Goal: Communication & Community: Answer question/provide support

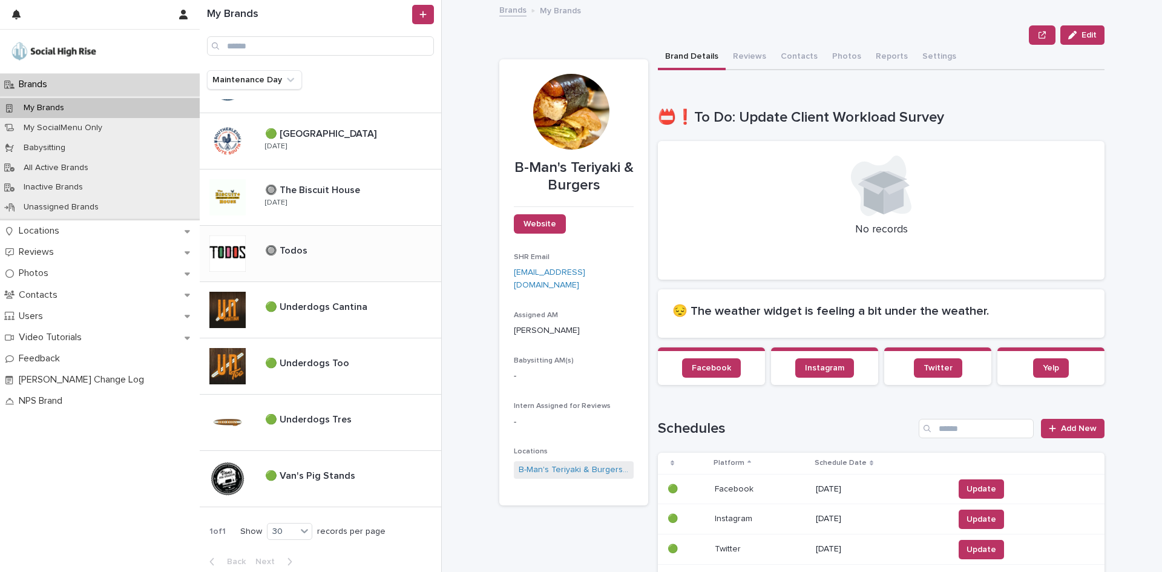
scroll to position [948, 0]
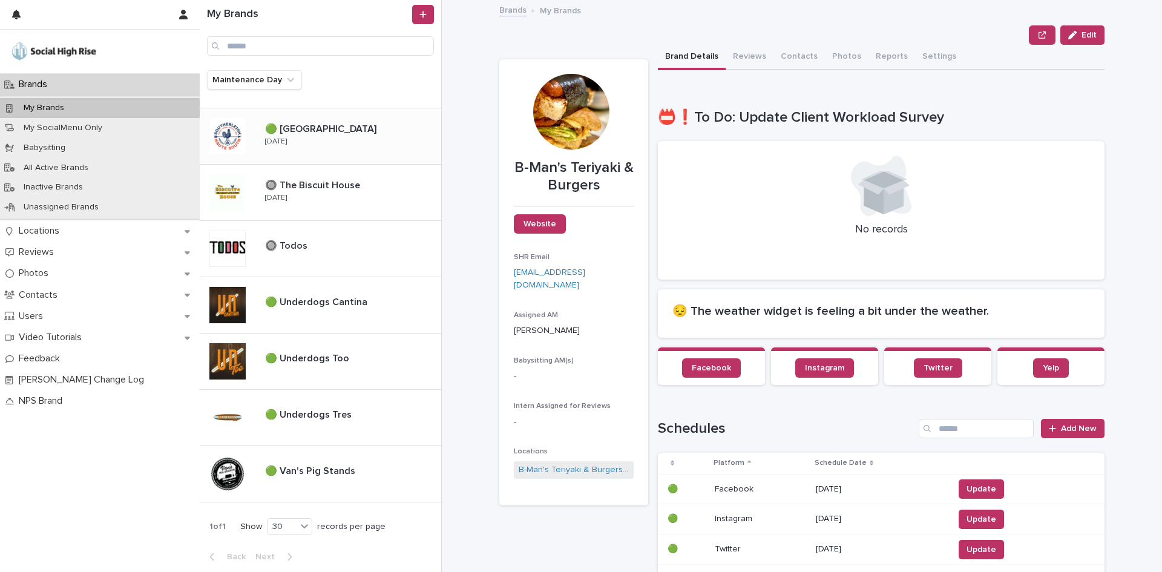
click at [375, 150] on div "🟢 [GEOGRAPHIC_DATA] 🟢 [GEOGRAPHIC_DATA] [GEOGRAPHIC_DATA] [DATE]" at bounding box center [348, 136] width 186 height 35
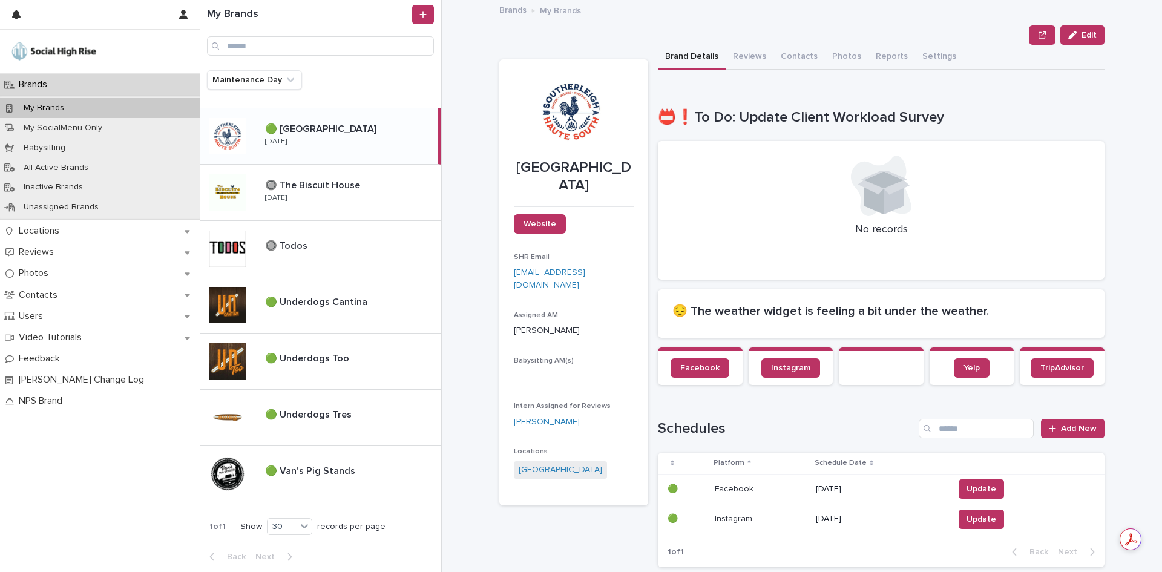
drag, startPoint x: 751, startPoint y: 53, endPoint x: 664, endPoint y: 3, distance: 100.6
click at [751, 53] on button "Reviews" at bounding box center [750, 57] width 48 height 25
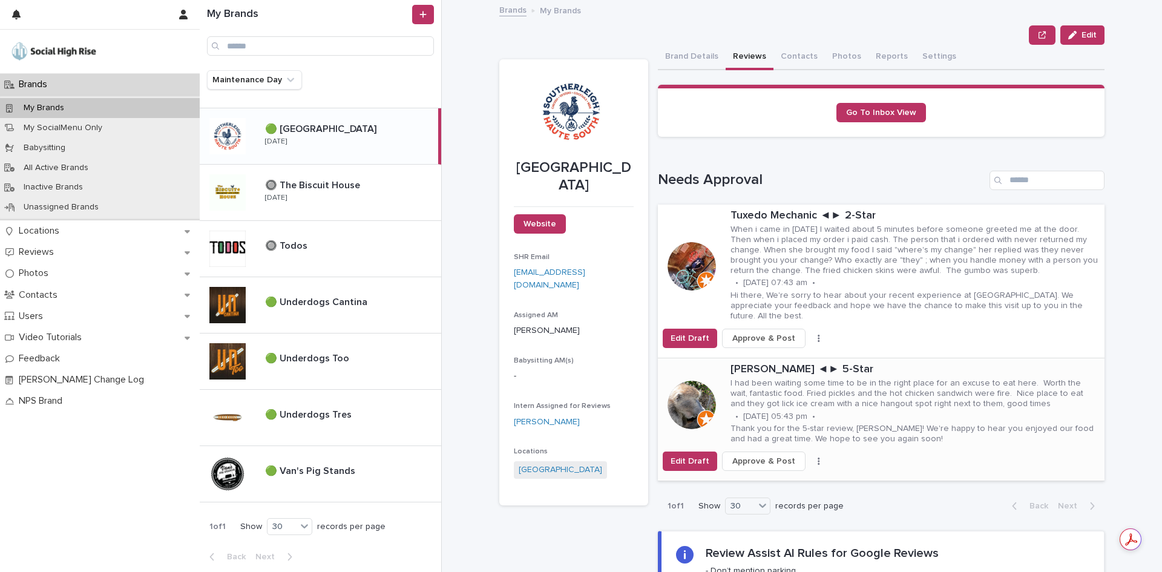
click at [778, 461] on span "Approve & Post" at bounding box center [763, 461] width 63 height 12
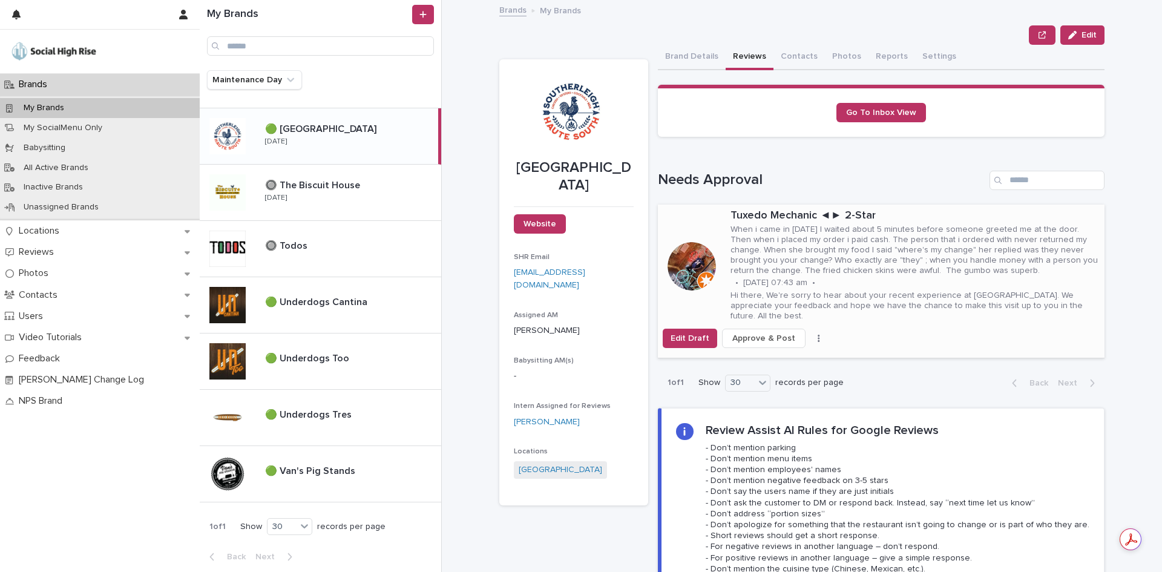
click at [817, 255] on p "When i came in [DATE] I waited about 5 minutes before someone greeted me at the…" at bounding box center [915, 250] width 369 height 51
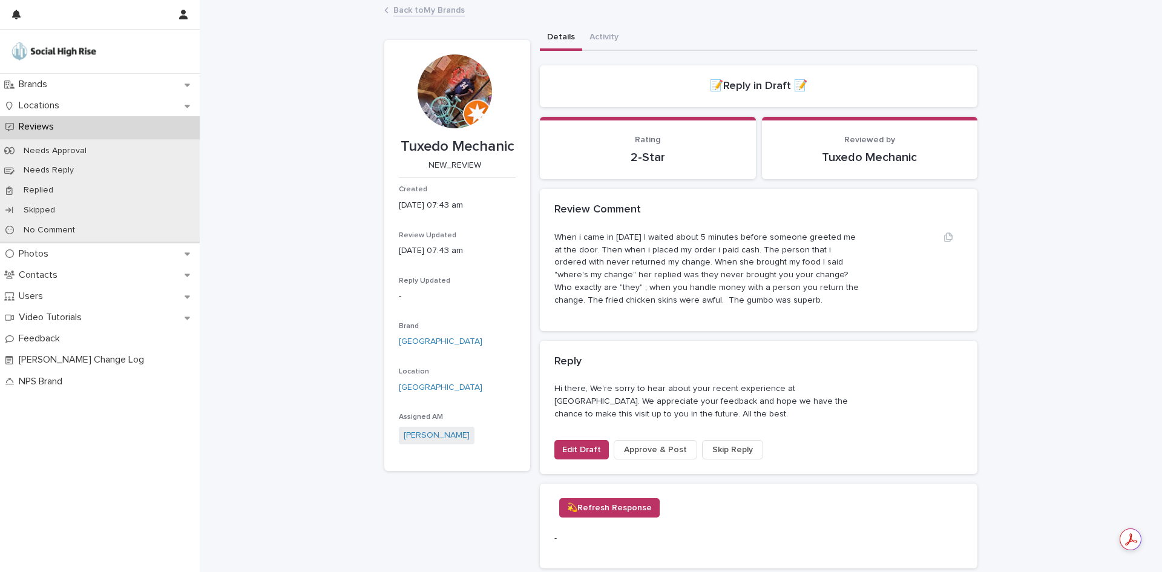
drag, startPoint x: 750, startPoint y: 301, endPoint x: 551, endPoint y: 239, distance: 208.9
click at [555, 239] on p "When i came in [DATE] I waited about 5 minutes before someone greeted me at the…" at bounding box center [708, 269] width 306 height 76
copy p "When i came in [DATE] I waited about 5 minutes before someone greeted me at the…"
click at [97, 88] on div "Brands" at bounding box center [100, 84] width 200 height 21
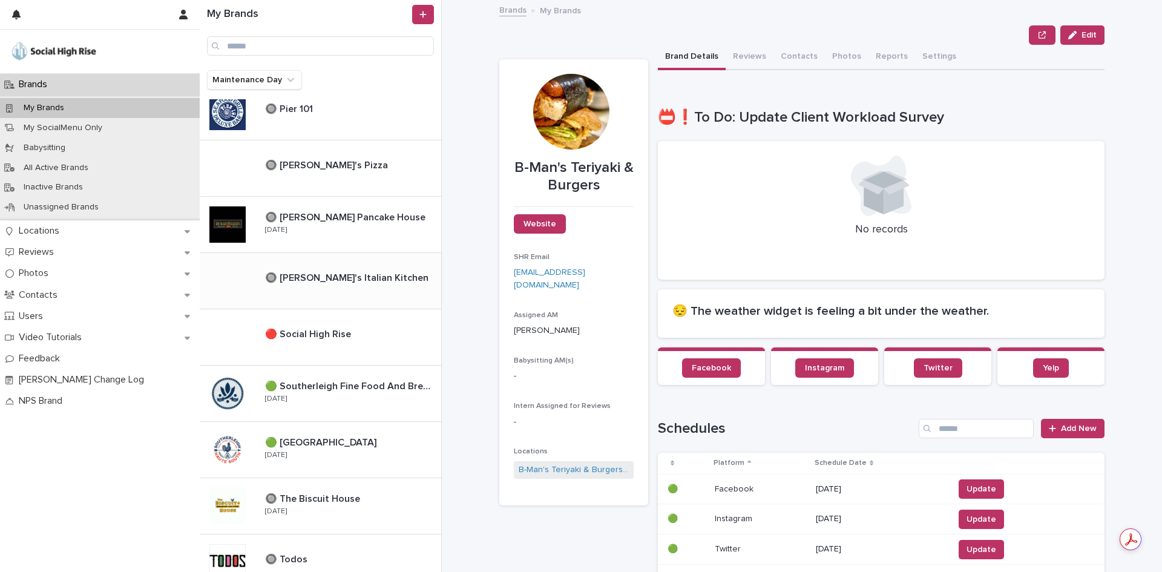
scroll to position [666, 0]
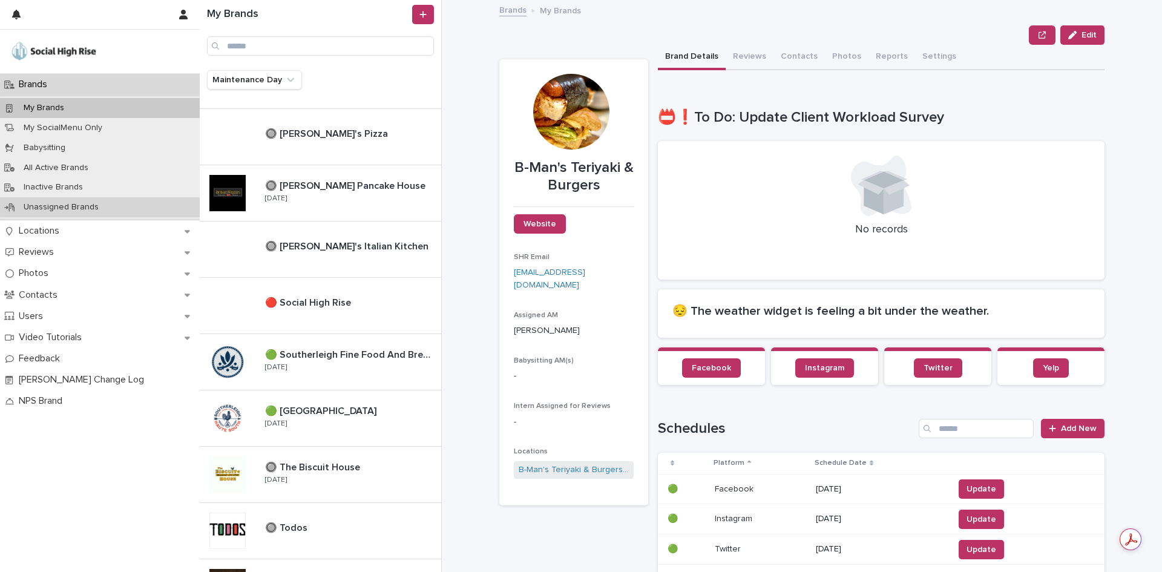
drag, startPoint x: 360, startPoint y: 354, endPoint x: 39, endPoint y: 199, distance: 356.0
click at [360, 354] on p "🟢 Southerleigh Fine Food And Brewery" at bounding box center [352, 354] width 174 height 14
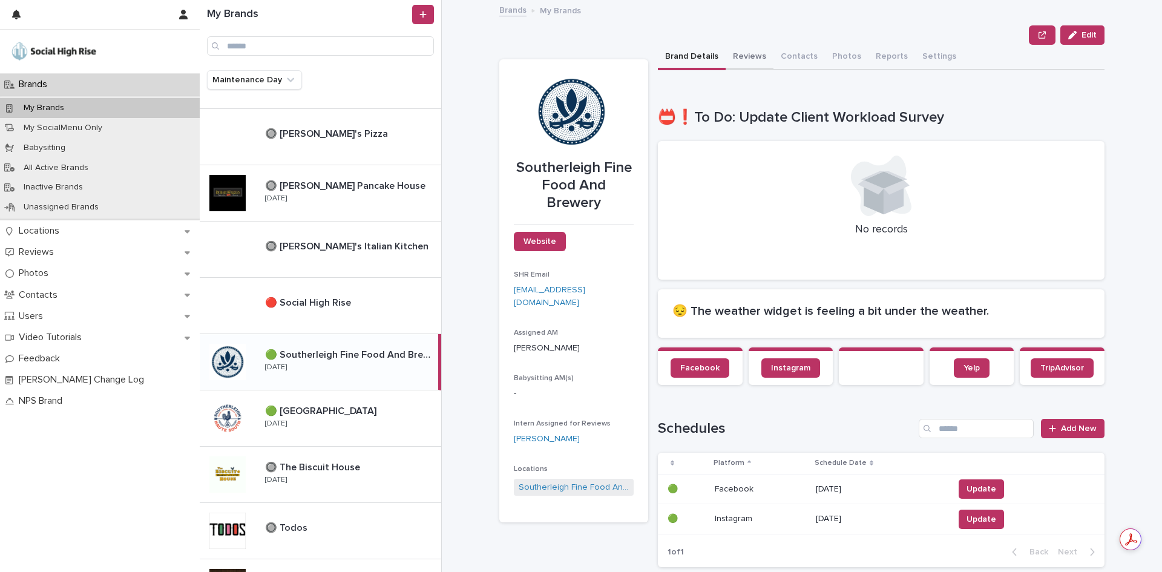
click at [736, 58] on button "Reviews" at bounding box center [750, 57] width 48 height 25
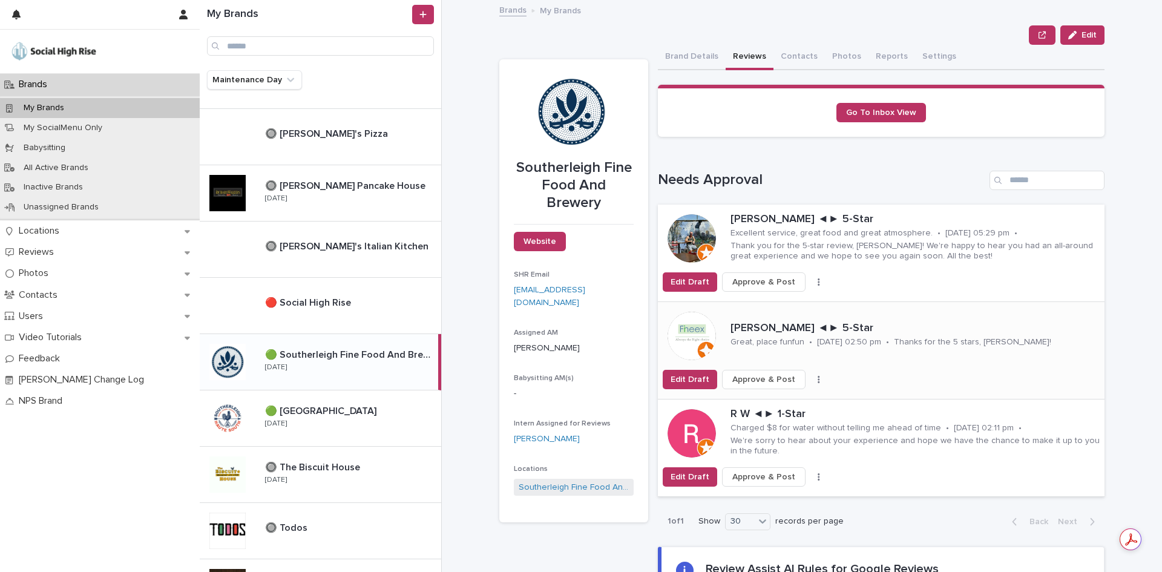
click at [779, 382] on span "Approve & Post" at bounding box center [763, 380] width 63 height 12
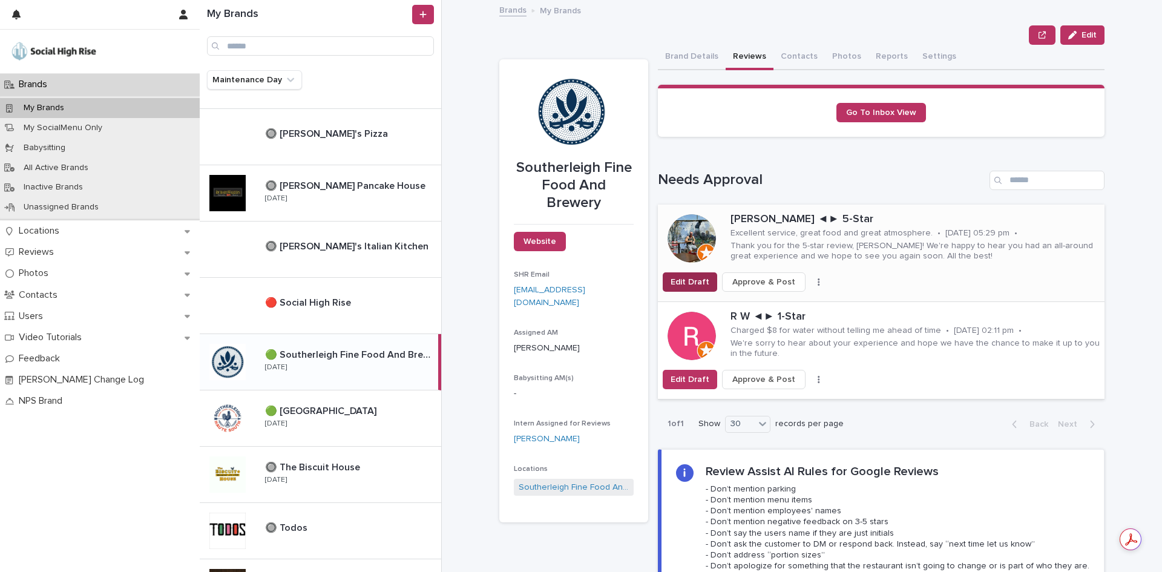
click at [688, 284] on span "Edit Draft" at bounding box center [690, 282] width 39 height 12
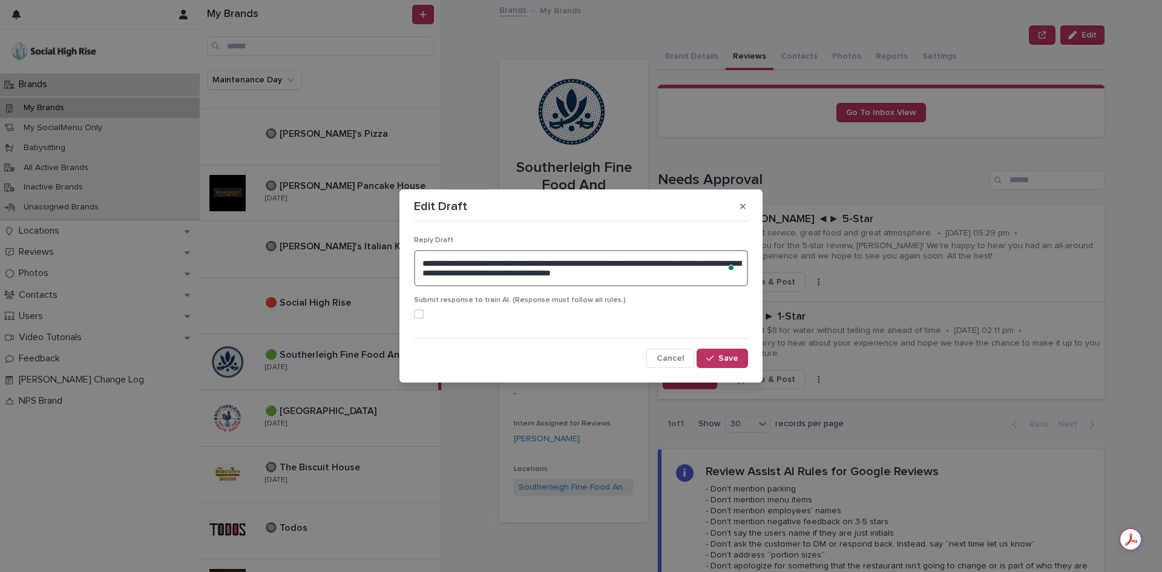
drag, startPoint x: 731, startPoint y: 262, endPoint x: 686, endPoint y: 262, distance: 44.8
click at [686, 262] on textarea "**********" at bounding box center [581, 268] width 334 height 36
type textarea "**********"
click at [725, 358] on span "Save" at bounding box center [729, 358] width 20 height 8
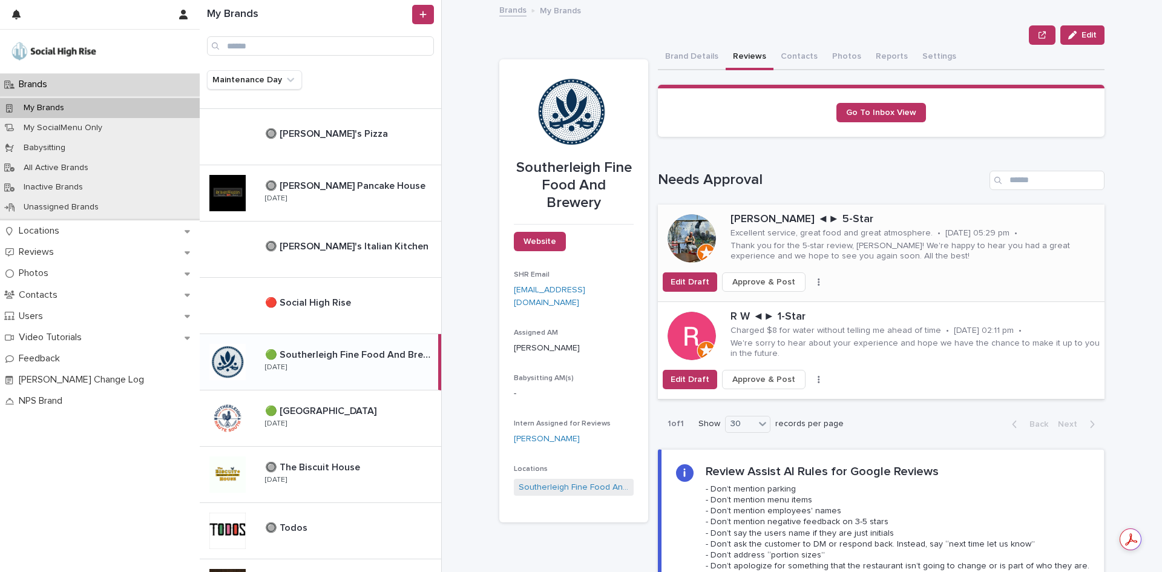
click at [759, 284] on span "Approve & Post" at bounding box center [763, 282] width 63 height 12
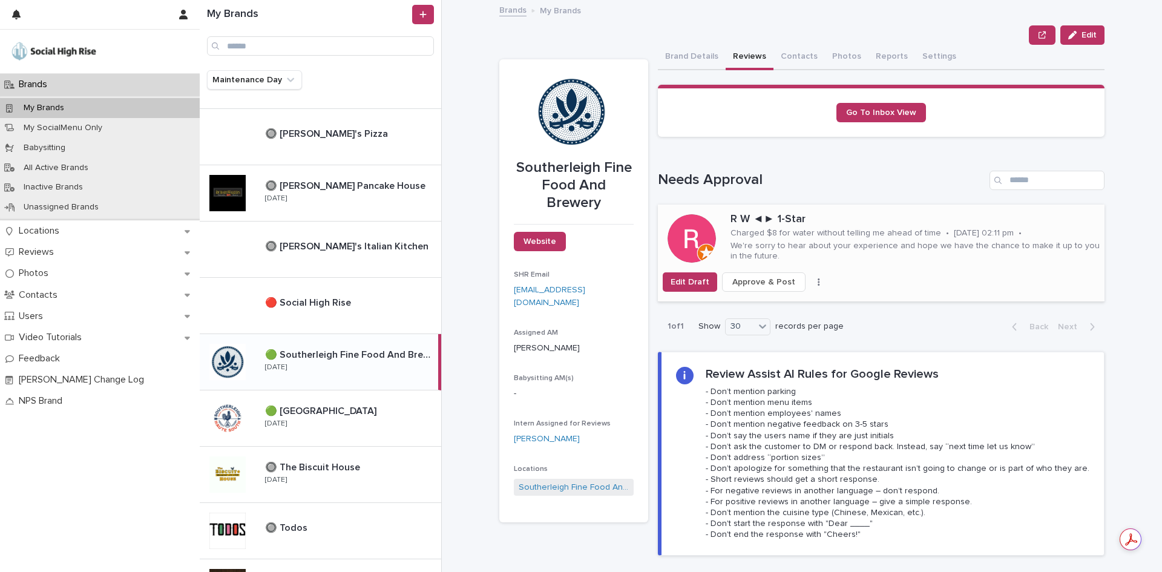
click at [889, 272] on div "Edit Draft Approve & Post Skip Reply" at bounding box center [881, 281] width 447 height 19
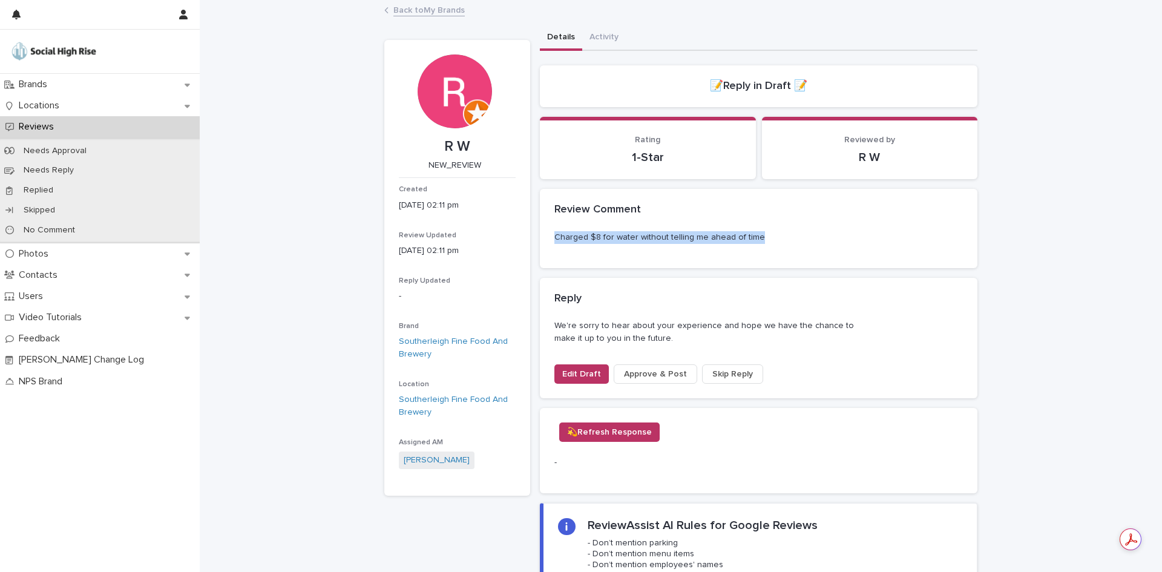
drag, startPoint x: 751, startPoint y: 239, endPoint x: 546, endPoint y: 238, distance: 205.2
click at [546, 238] on div "Charged $8 for water without telling me ahead of time" at bounding box center [759, 249] width 438 height 37
copy p "Charged $8 for water without telling me ahead of time"
click at [412, 13] on link "Back to My Brands" at bounding box center [428, 9] width 71 height 14
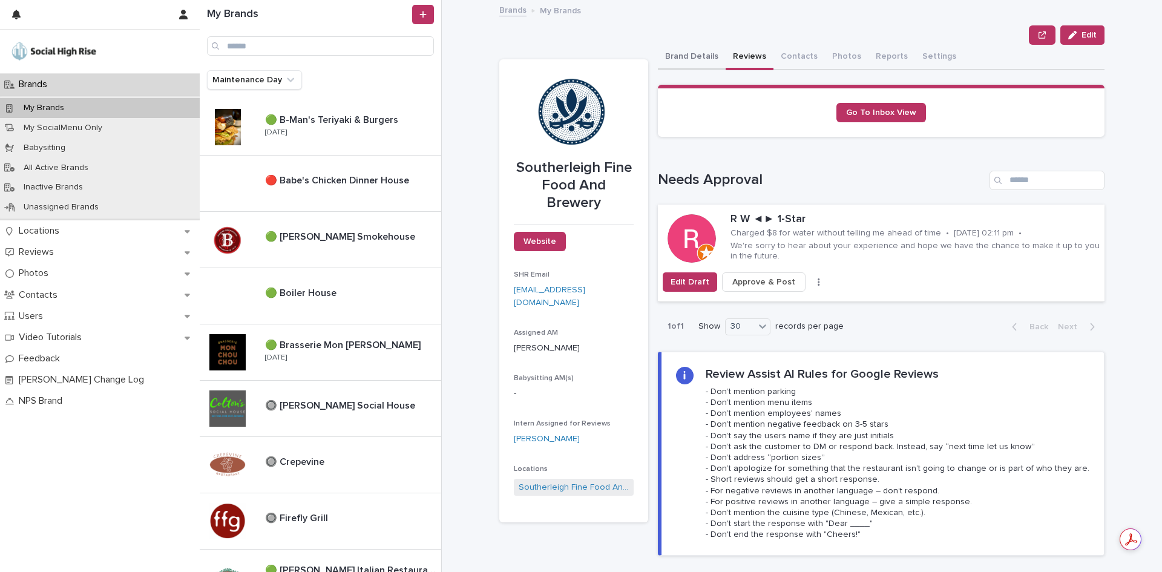
click at [682, 67] on button "Brand Details" at bounding box center [692, 57] width 68 height 25
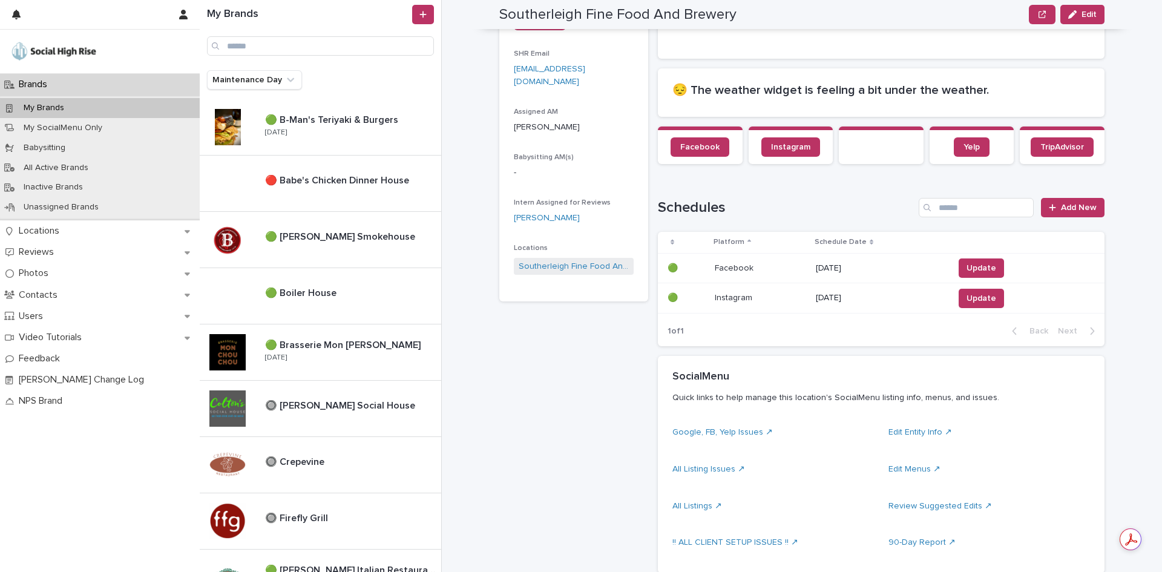
scroll to position [242, 0]
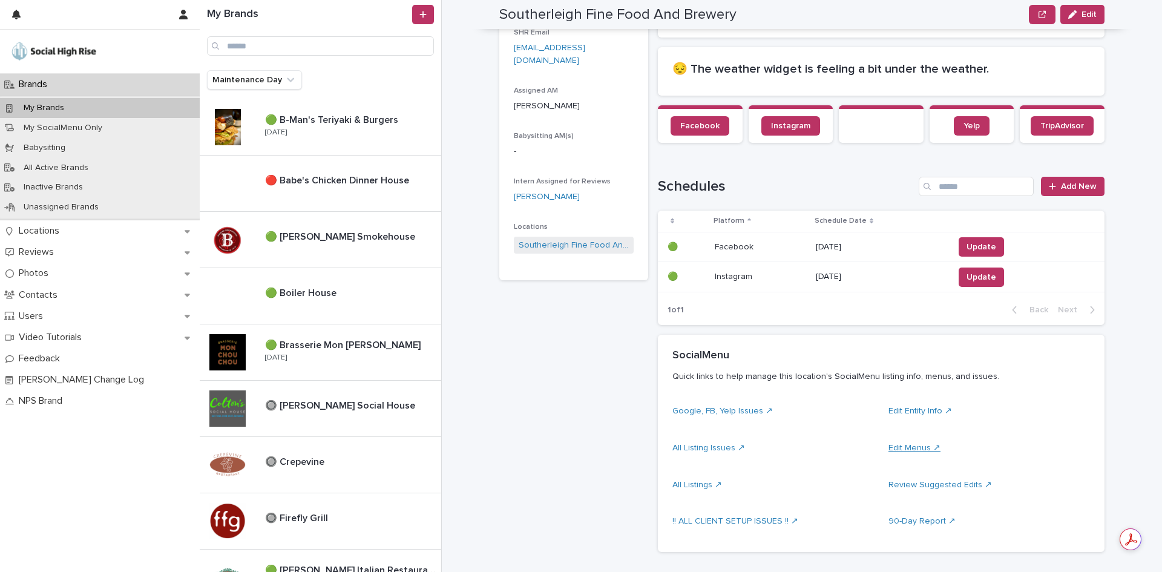
click at [913, 446] on link "Edit Menus ↗" at bounding box center [915, 448] width 52 height 8
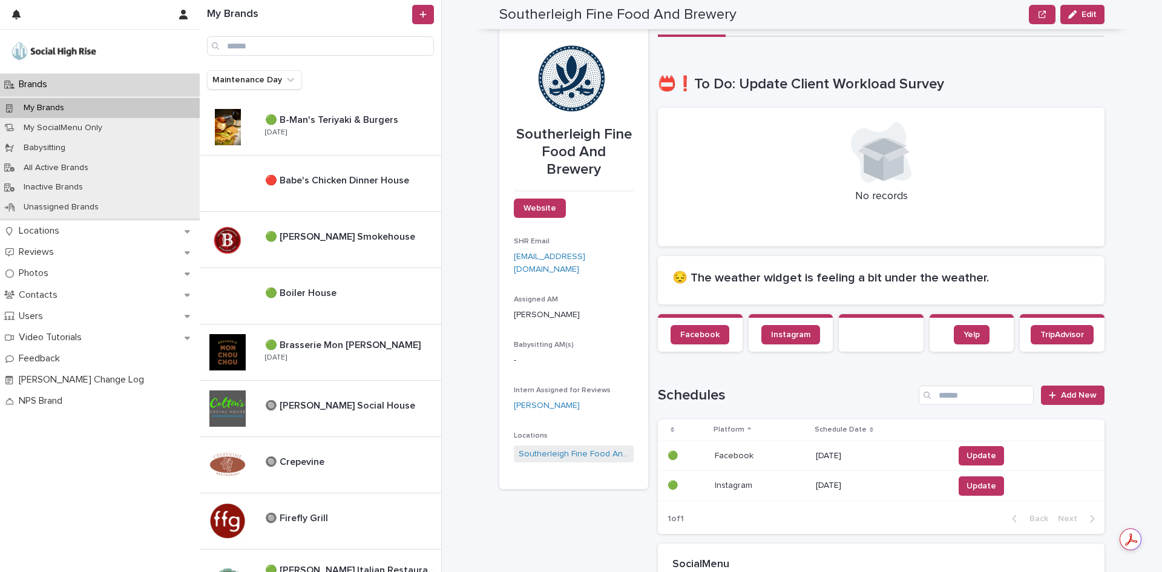
scroll to position [0, 0]
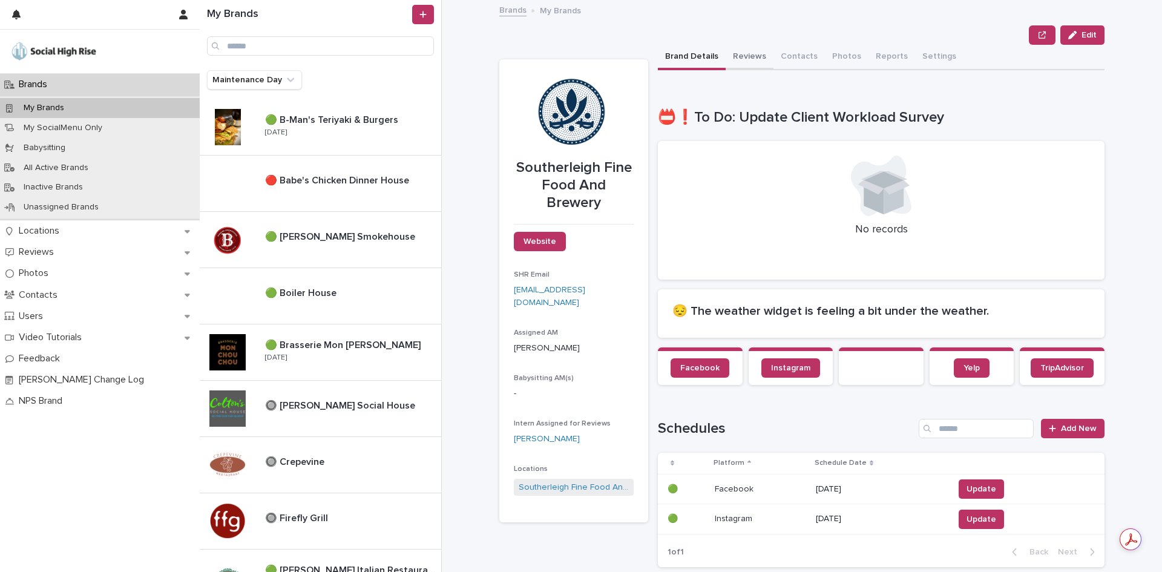
click at [727, 68] on button "Reviews" at bounding box center [750, 57] width 48 height 25
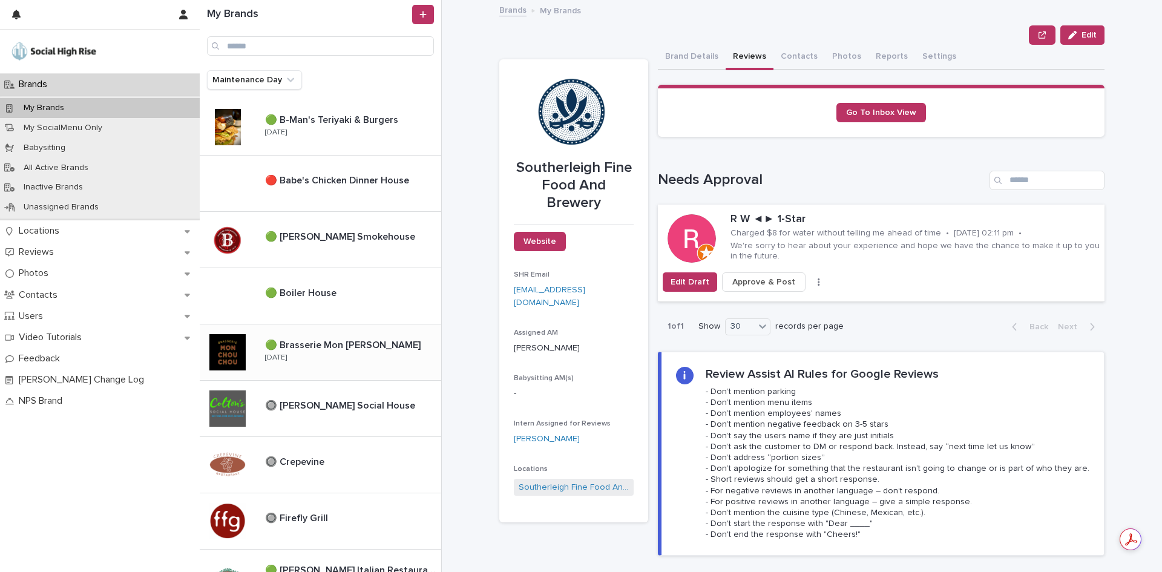
click at [361, 330] on div "🟢 Brasserie Mon [PERSON_NAME] 🟢 Brasserie Mon [PERSON_NAME] [DATE]" at bounding box center [321, 352] width 242 height 56
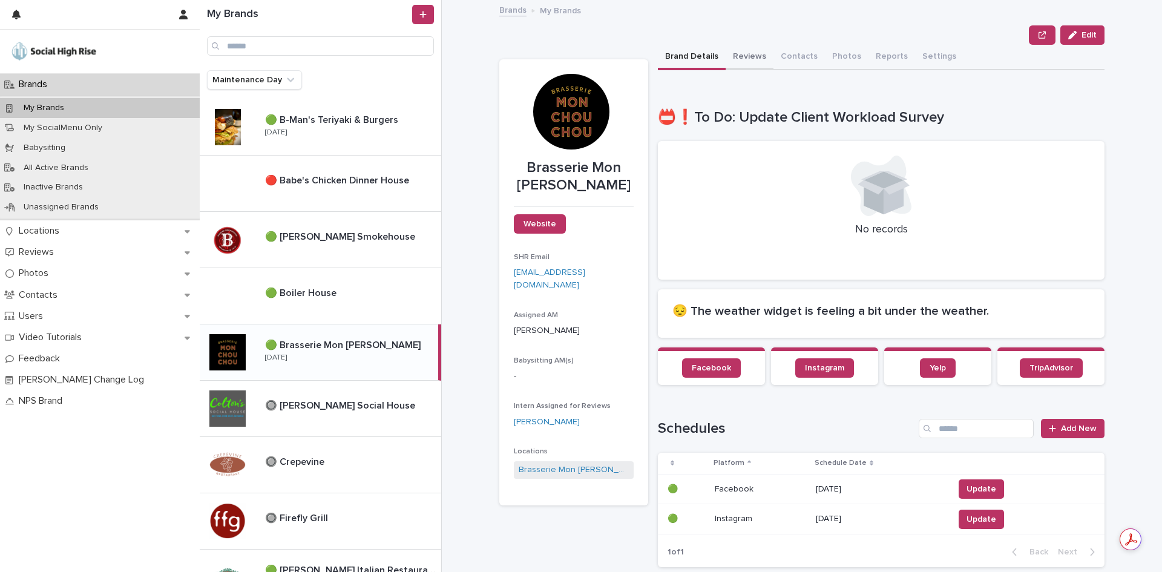
click at [736, 61] on button "Reviews" at bounding box center [750, 57] width 48 height 25
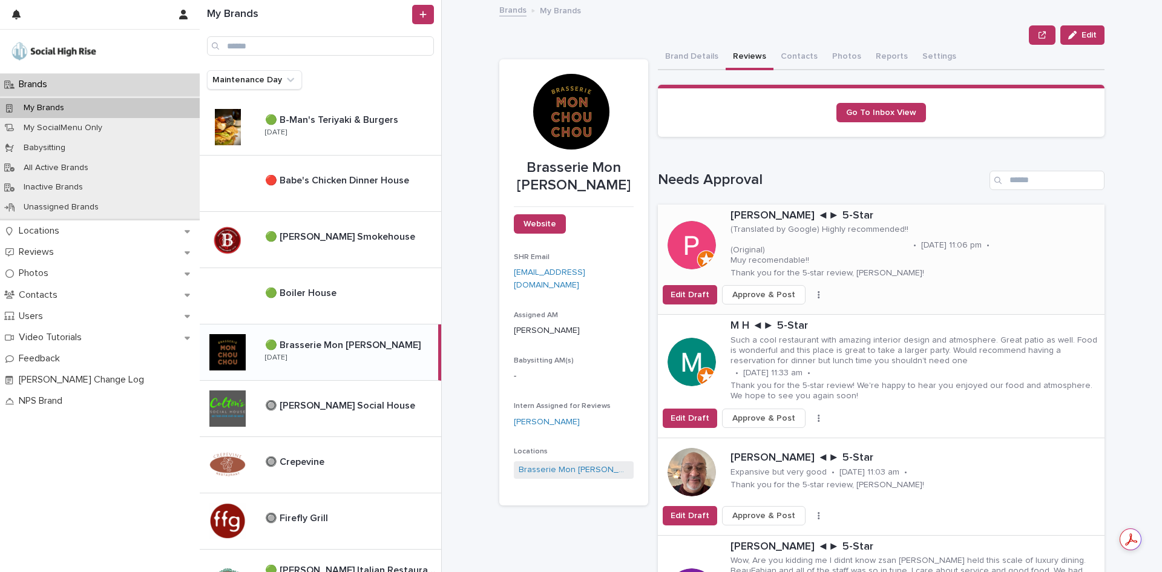
click at [777, 295] on span "Approve & Post" at bounding box center [763, 295] width 63 height 12
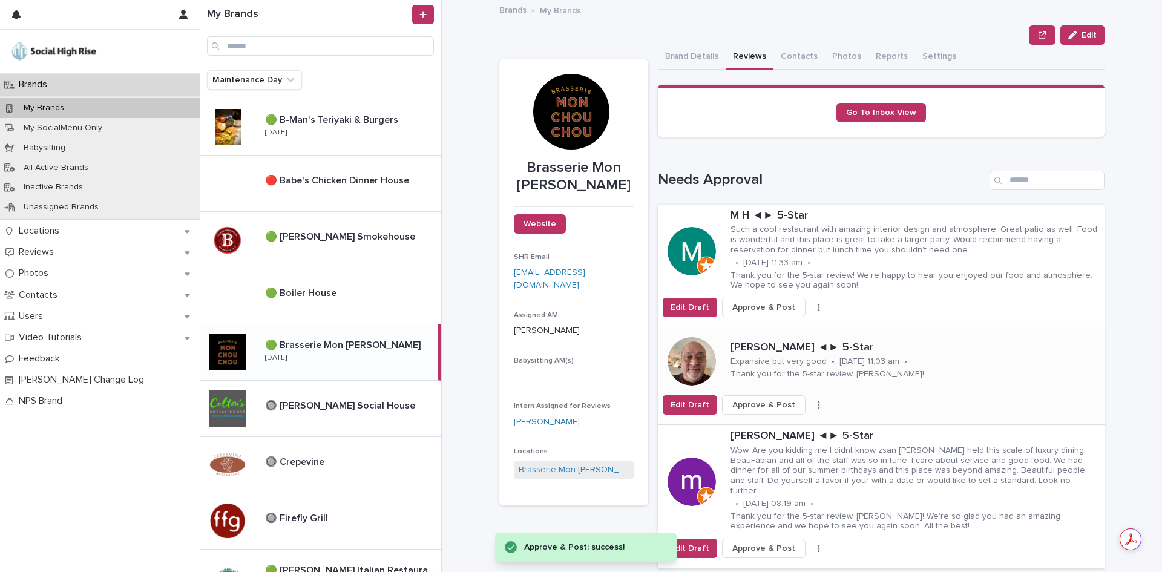
click at [778, 403] on span "Approve & Post" at bounding box center [763, 405] width 63 height 12
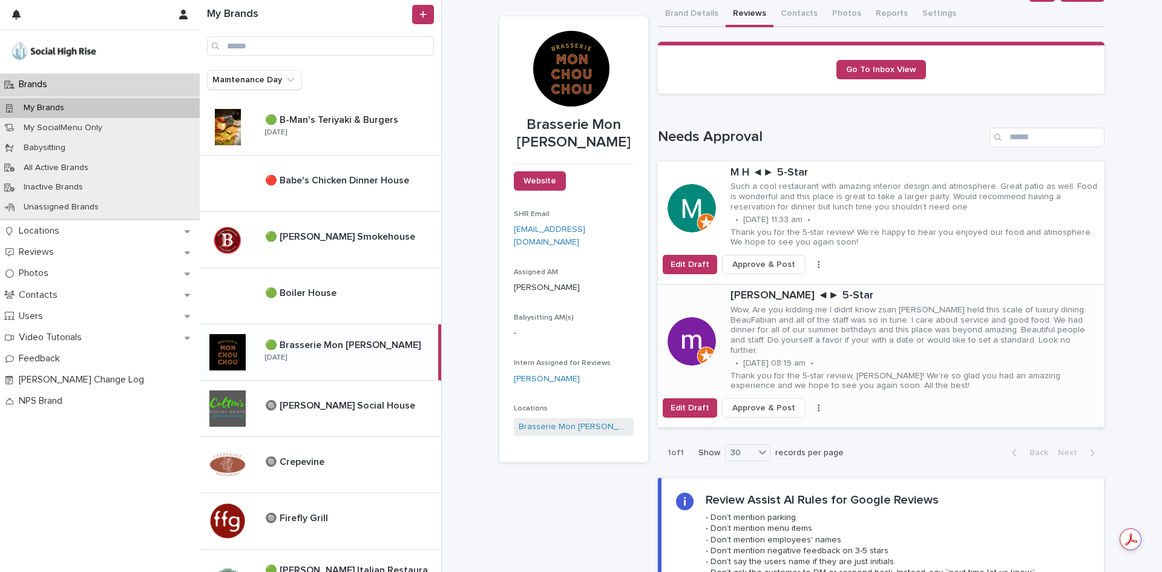
scroll to position [61, 0]
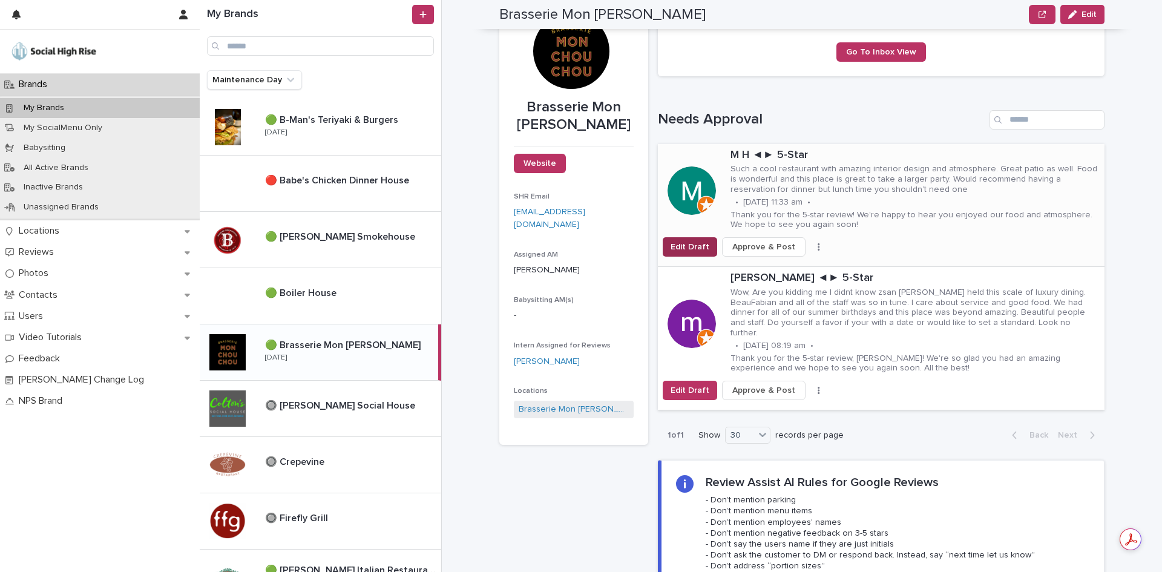
click at [696, 243] on span "Edit Draft" at bounding box center [690, 247] width 39 height 12
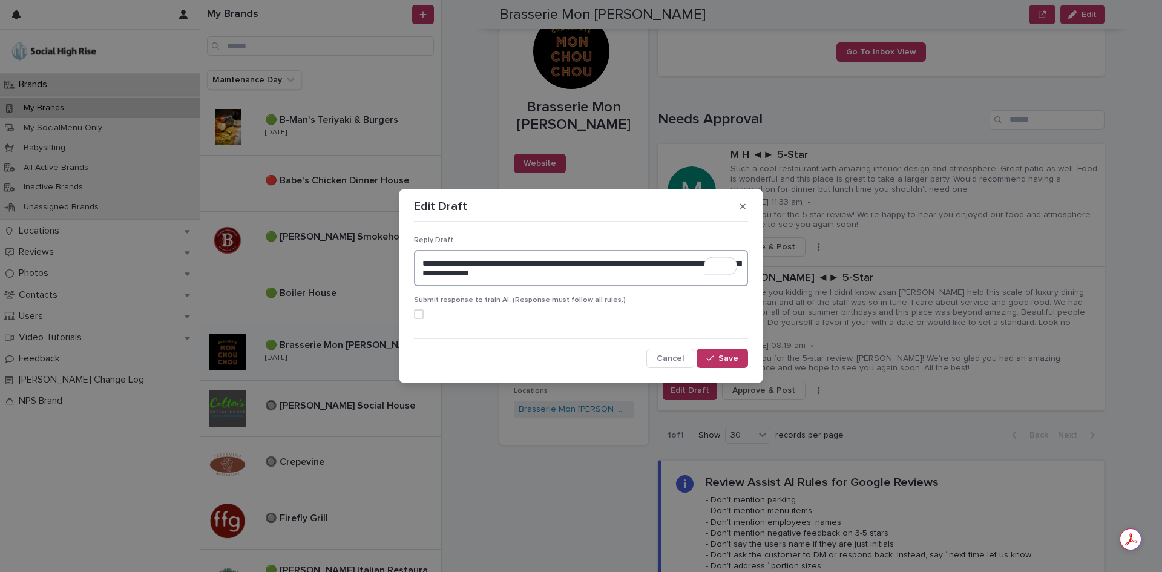
drag, startPoint x: 596, startPoint y: 275, endPoint x: 568, endPoint y: 266, distance: 29.1
click at [568, 266] on textarea "**********" at bounding box center [581, 268] width 334 height 36
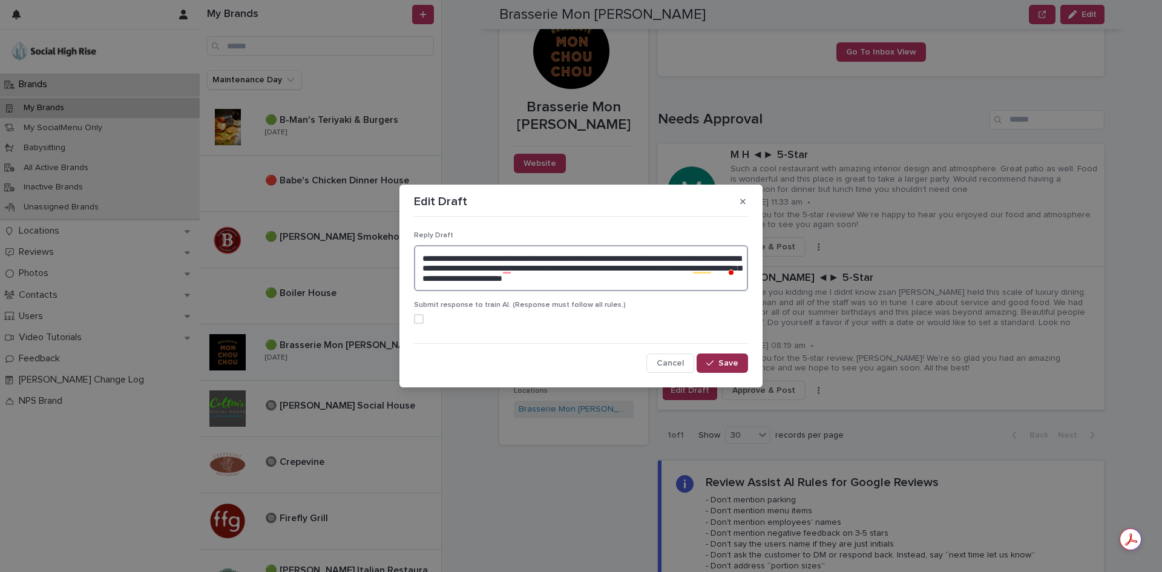
type textarea "**********"
click at [731, 367] on button "Save" at bounding box center [722, 363] width 51 height 19
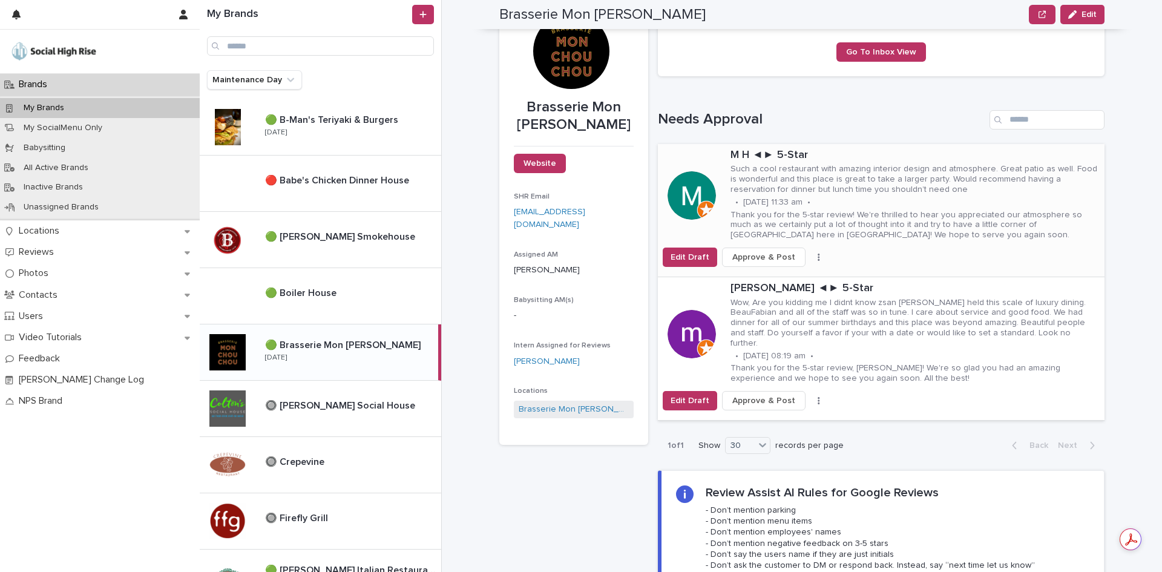
click at [772, 259] on span "Approve & Post" at bounding box center [763, 257] width 63 height 12
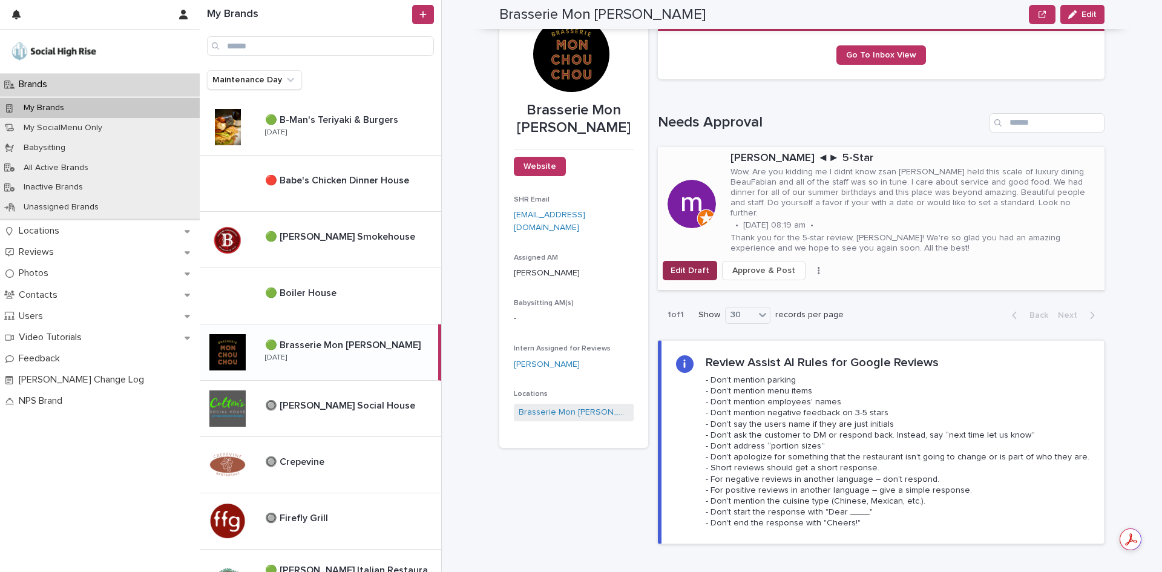
click at [690, 265] on span "Edit Draft" at bounding box center [690, 271] width 39 height 12
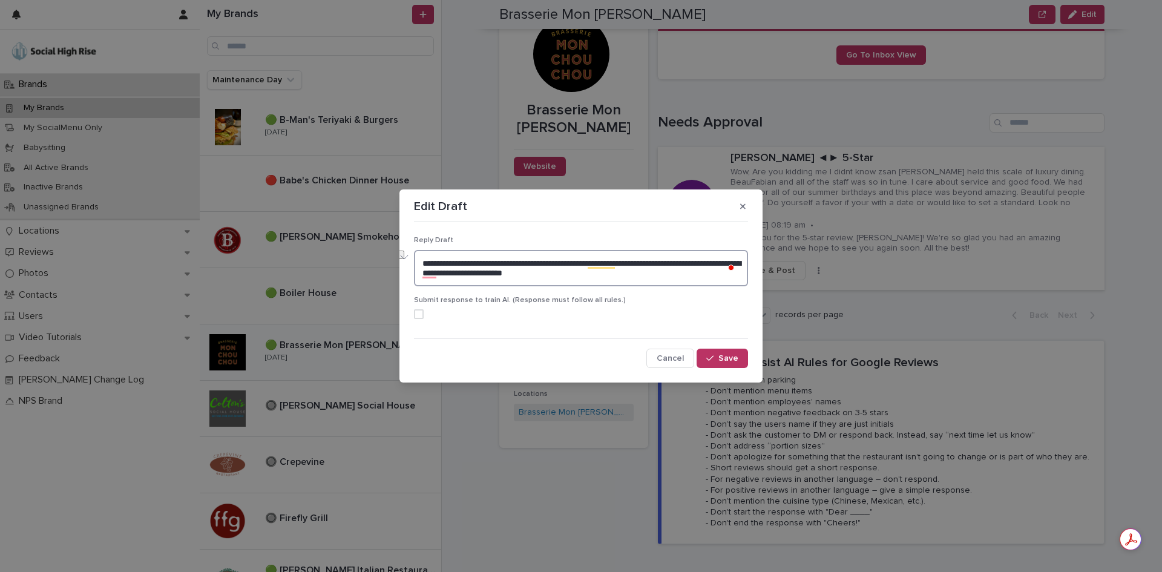
drag, startPoint x: 555, startPoint y: 275, endPoint x: 447, endPoint y: 277, distance: 107.8
click at [447, 277] on textarea "**********" at bounding box center [581, 268] width 334 height 36
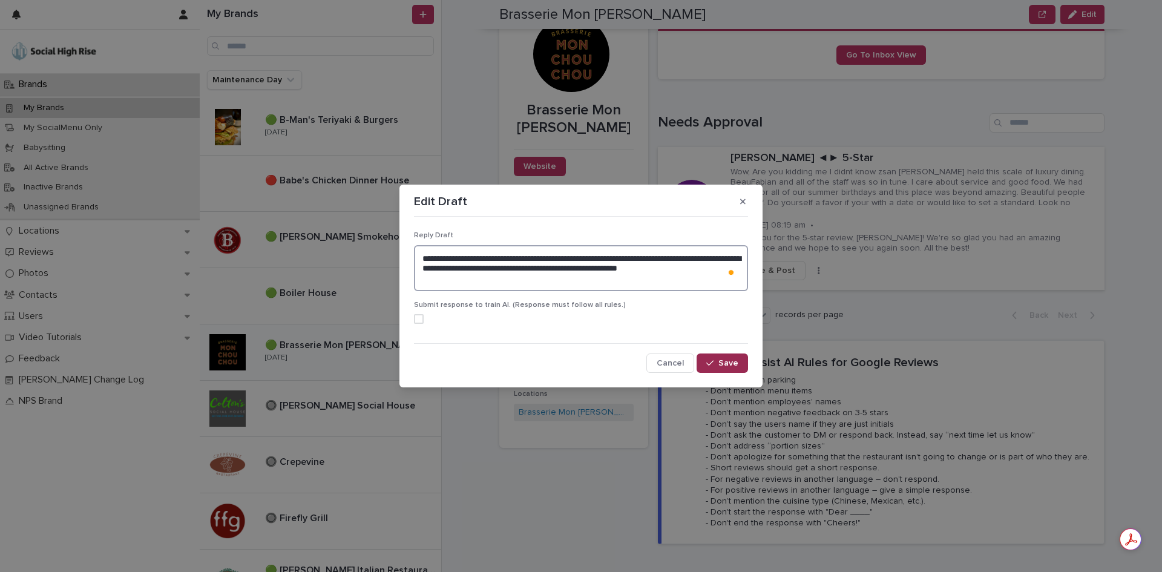
type textarea "**********"
click at [712, 365] on icon "button" at bounding box center [709, 363] width 7 height 8
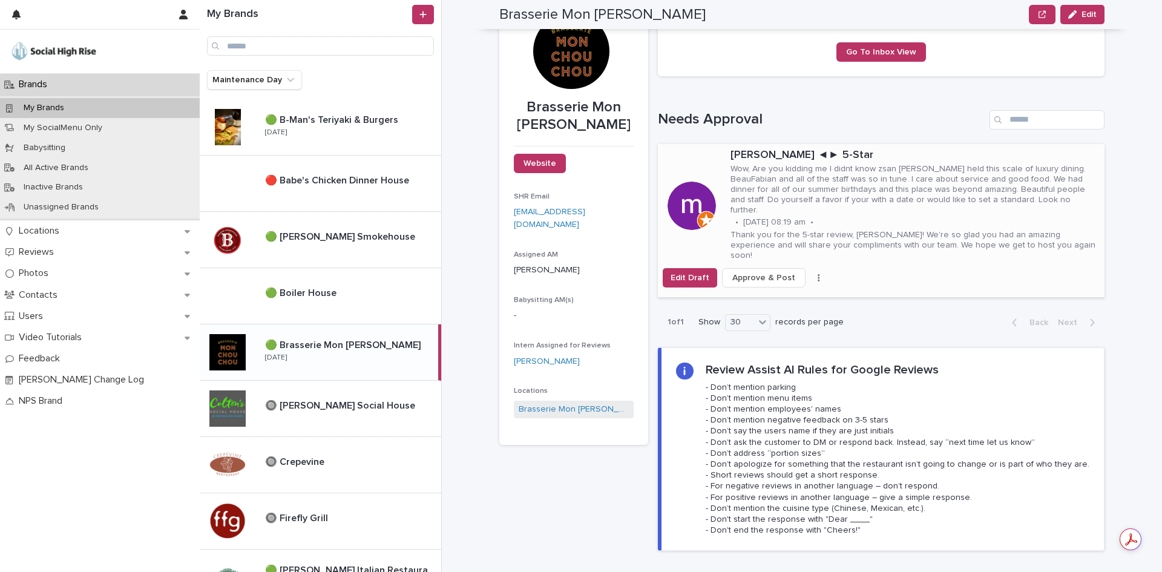
click at [765, 272] on span "Approve & Post" at bounding box center [763, 278] width 63 height 12
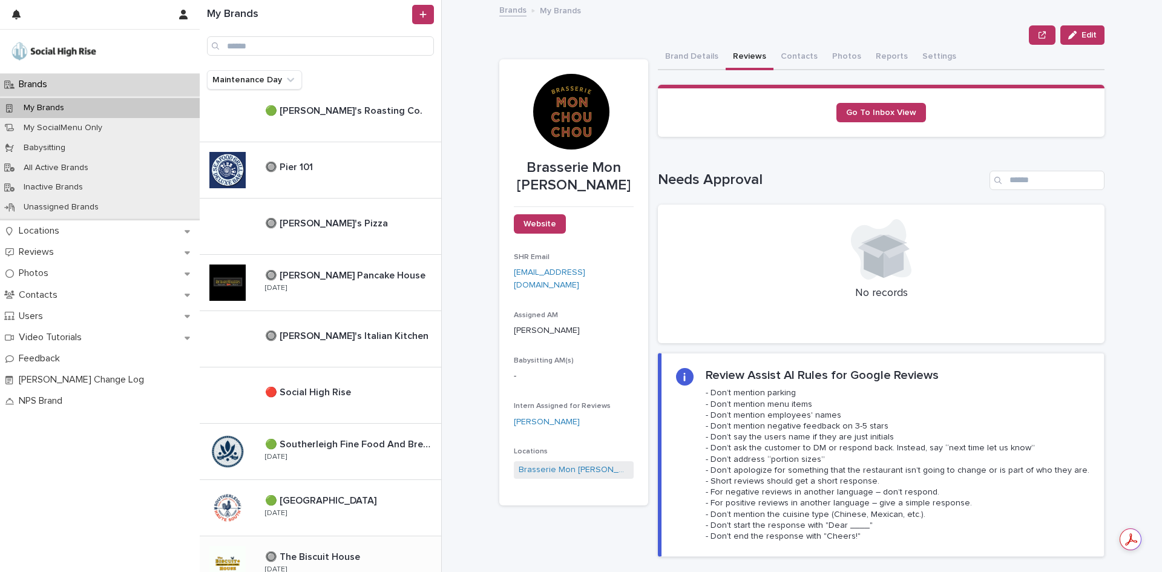
scroll to position [605, 0]
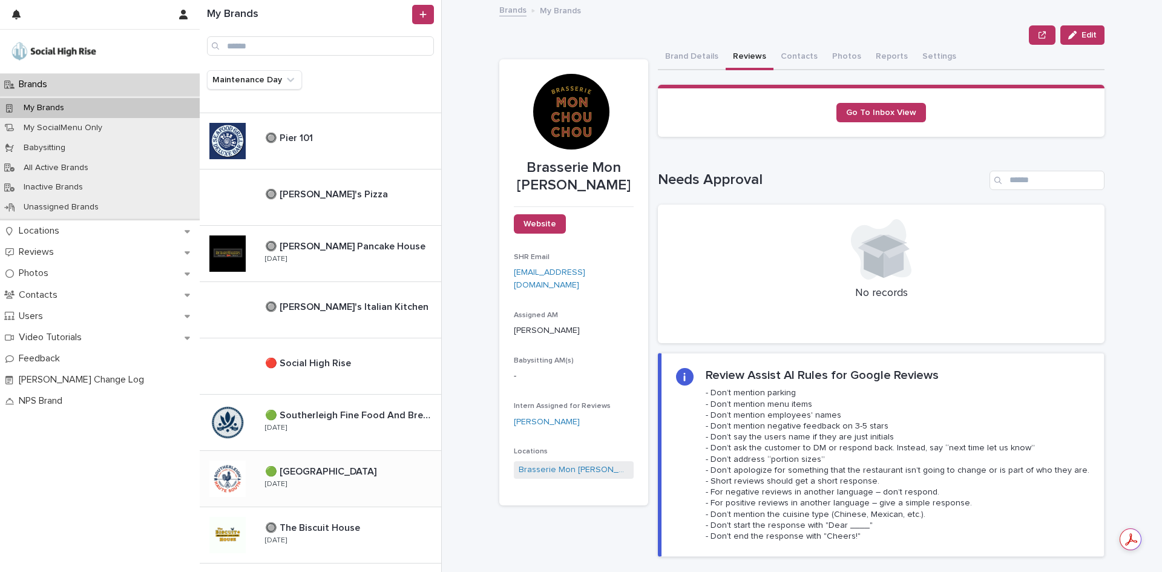
click at [366, 487] on div "🟢 [GEOGRAPHIC_DATA] 🟢 [GEOGRAPHIC_DATA] [GEOGRAPHIC_DATA] [DATE]" at bounding box center [348, 478] width 186 height 35
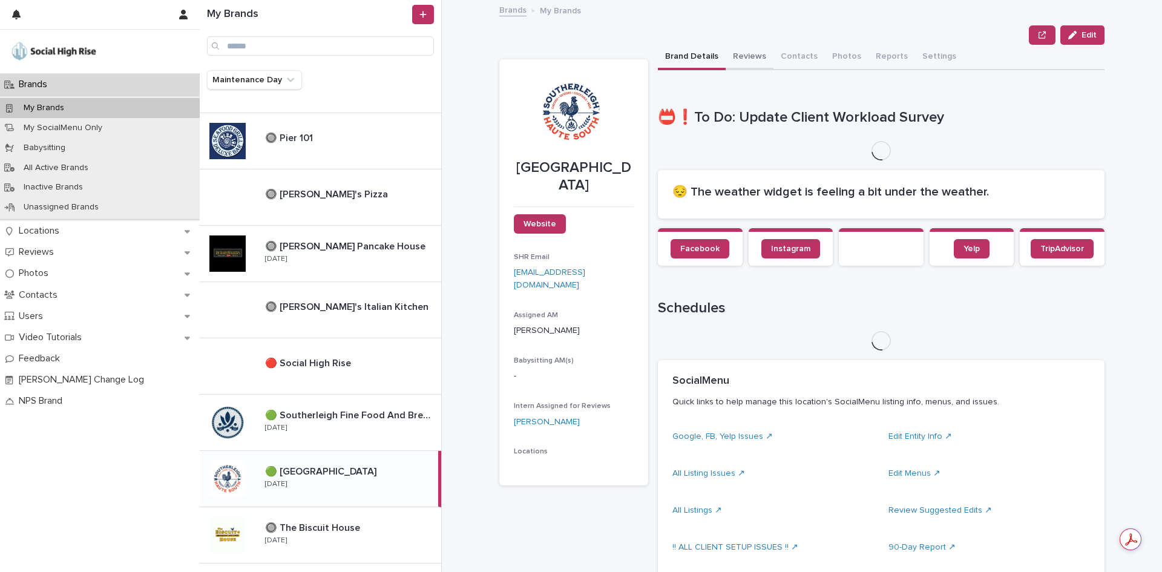
click at [734, 58] on button "Reviews" at bounding box center [750, 57] width 48 height 25
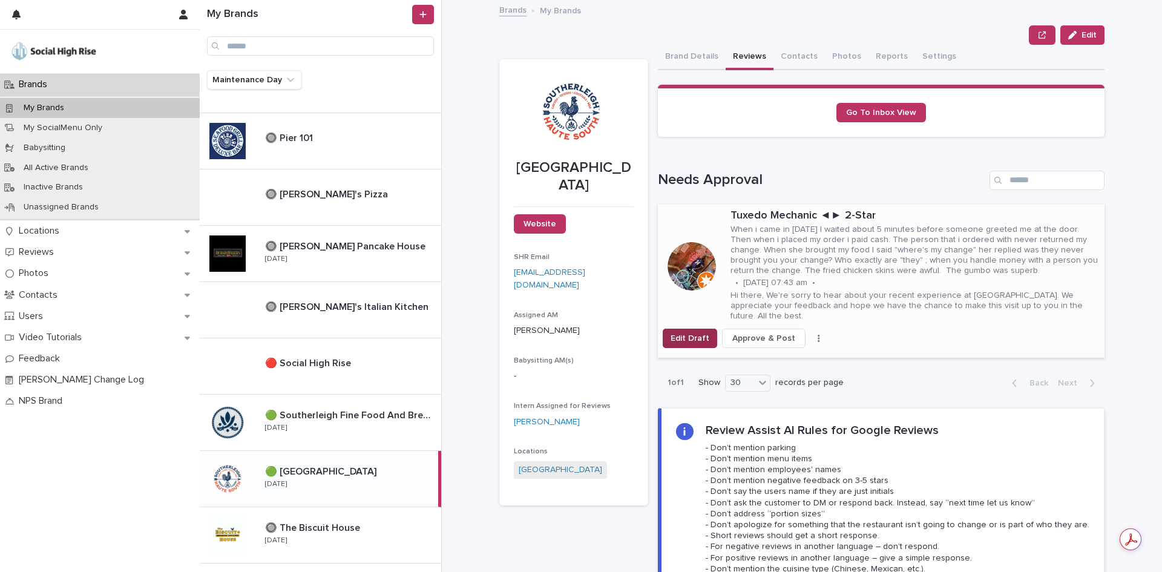
click at [693, 332] on span "Edit Draft" at bounding box center [690, 338] width 39 height 12
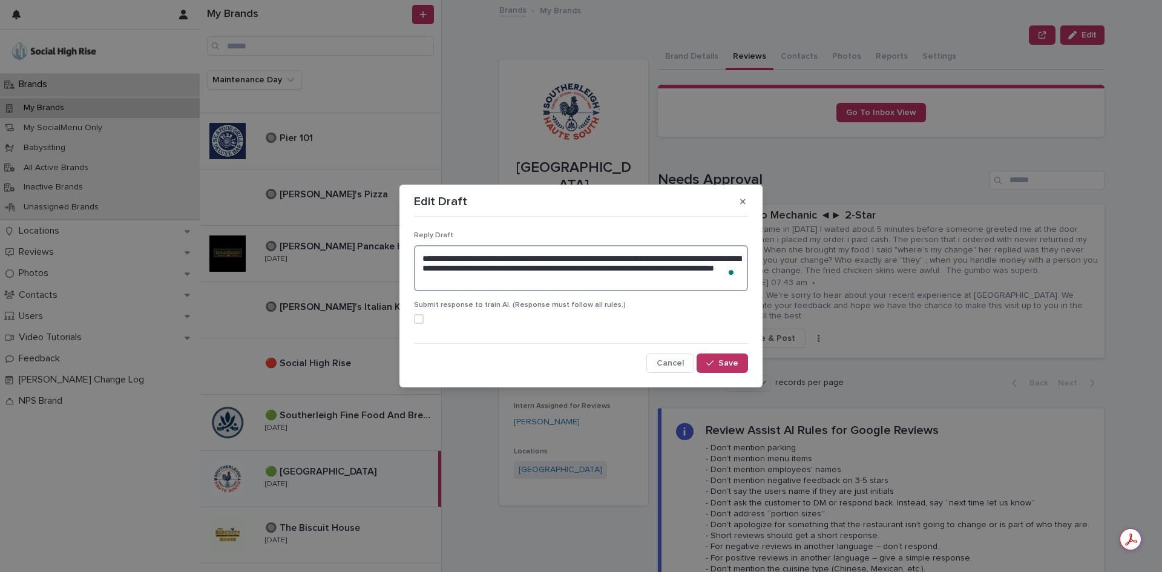
drag, startPoint x: 562, startPoint y: 283, endPoint x: 408, endPoint y: 242, distance: 159.9
click at [408, 242] on section "**********" at bounding box center [581, 286] width 363 height 203
paste textarea "**********"
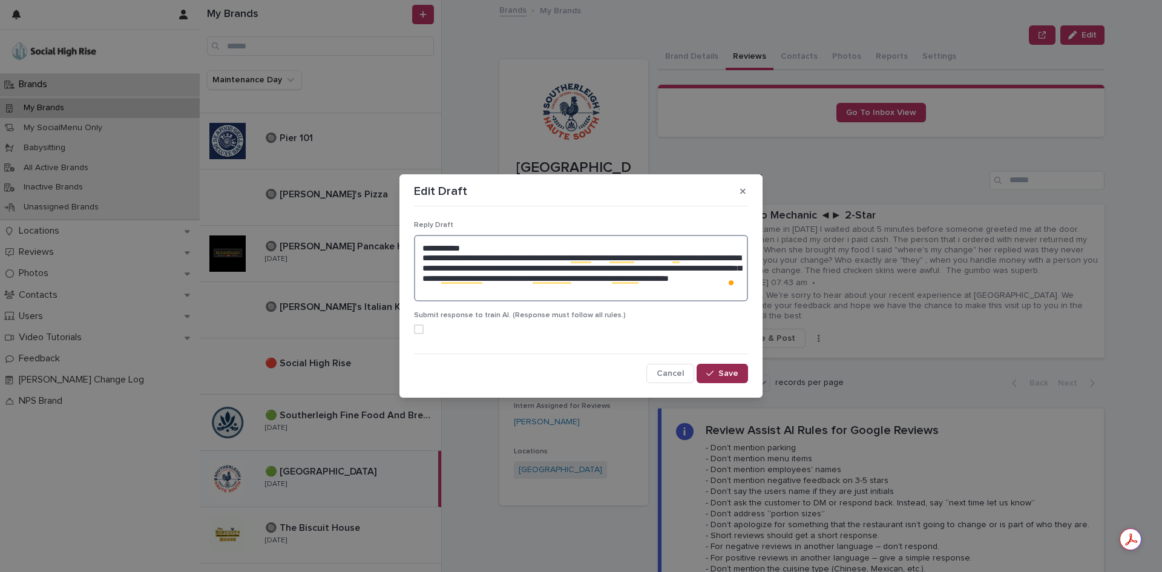
type textarea "**********"
click at [723, 372] on span "Save" at bounding box center [729, 373] width 20 height 8
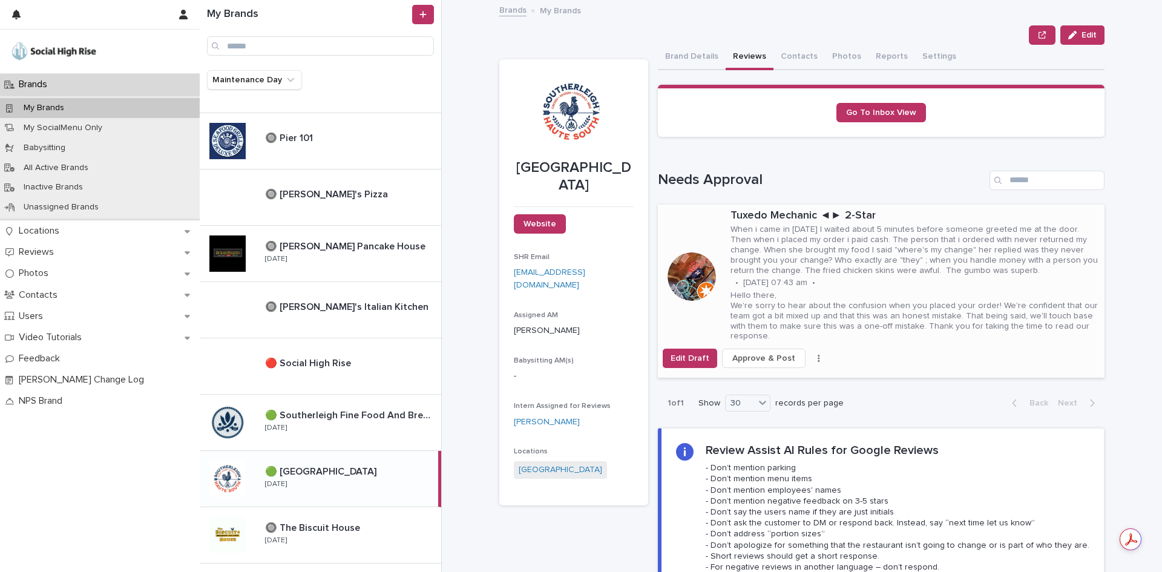
click at [742, 352] on span "Approve & Post" at bounding box center [763, 358] width 63 height 12
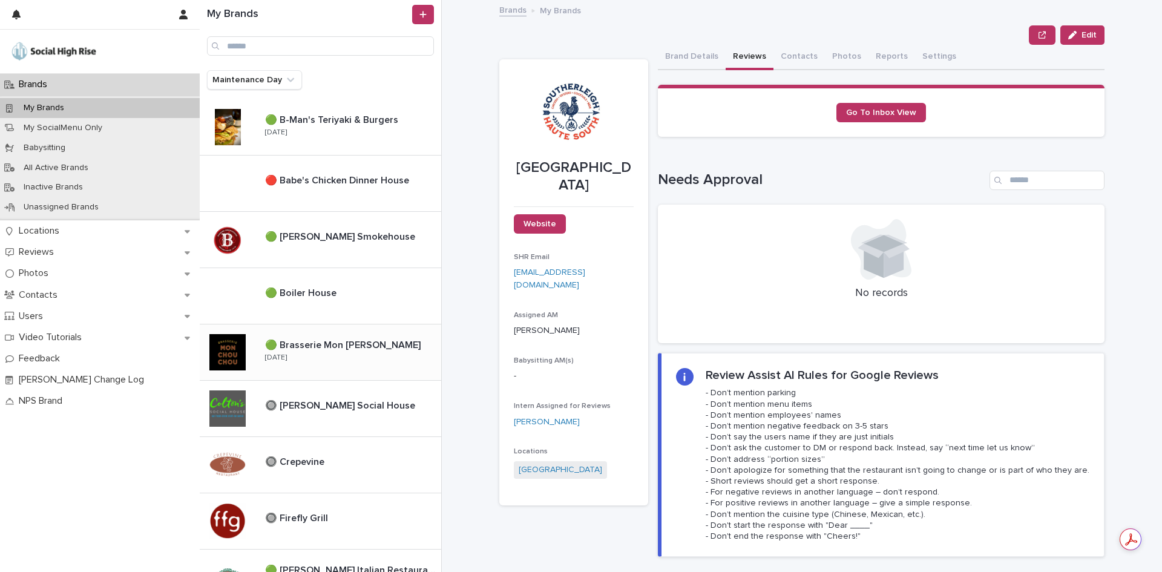
click at [329, 344] on p "🟢 Brasserie Mon [PERSON_NAME]" at bounding box center [344, 344] width 158 height 14
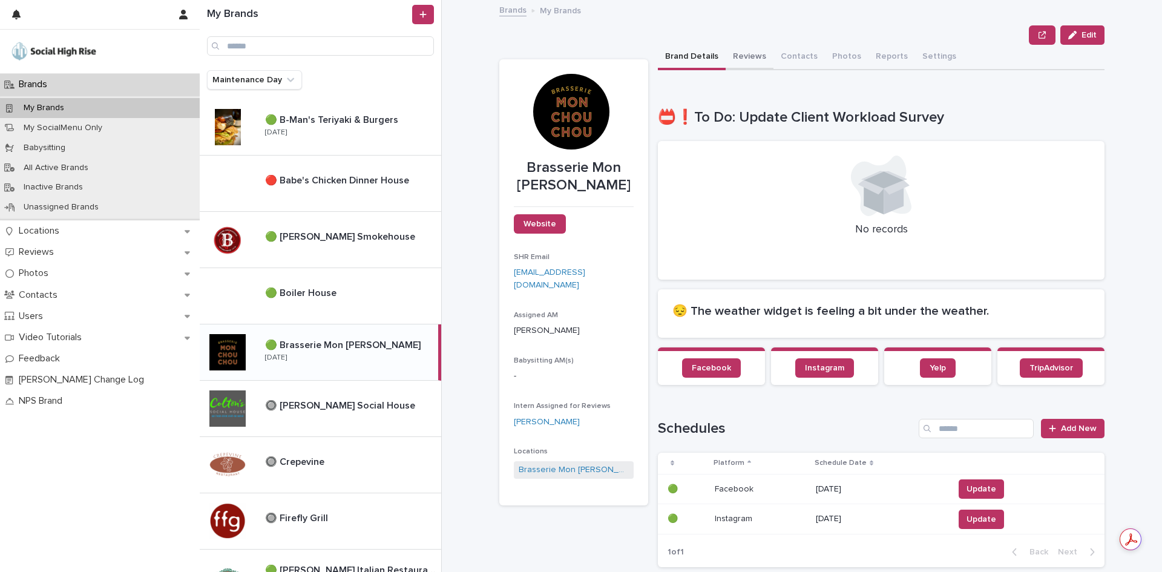
click at [736, 62] on button "Reviews" at bounding box center [750, 57] width 48 height 25
